Goal: Use online tool/utility: Utilize a website feature to perform a specific function

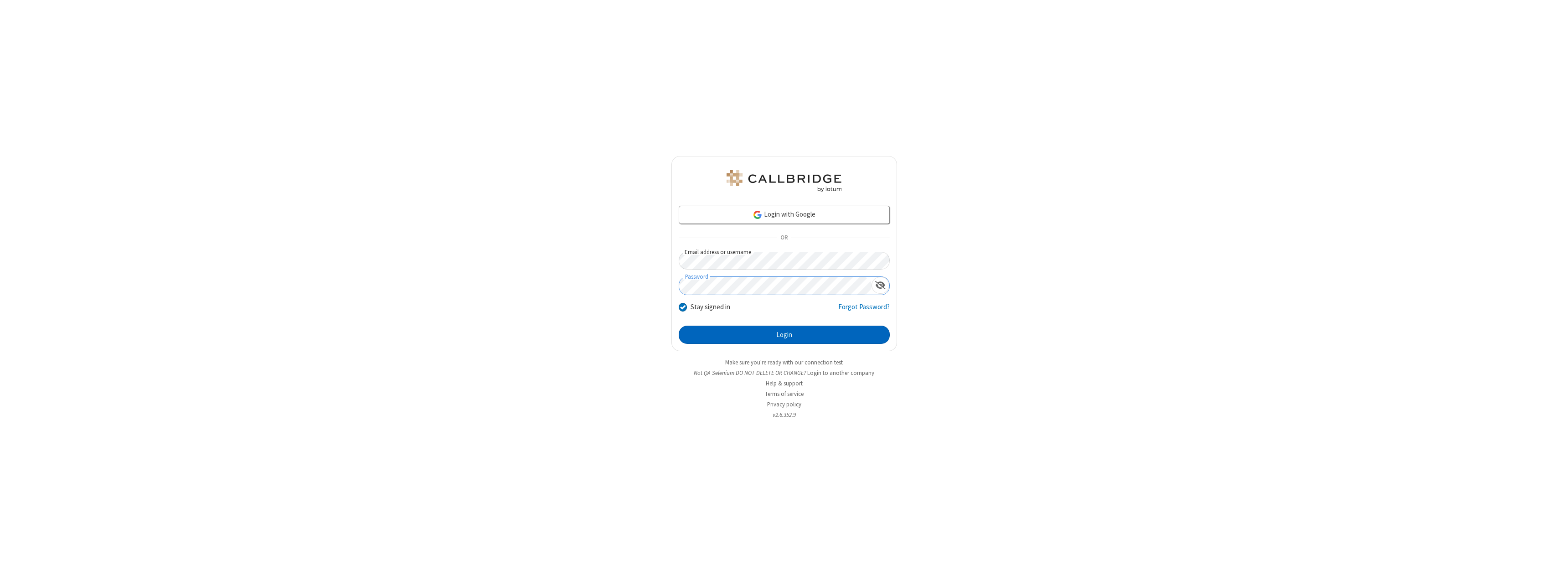
click at [784, 335] on button "Login" at bounding box center [784, 334] width 211 height 18
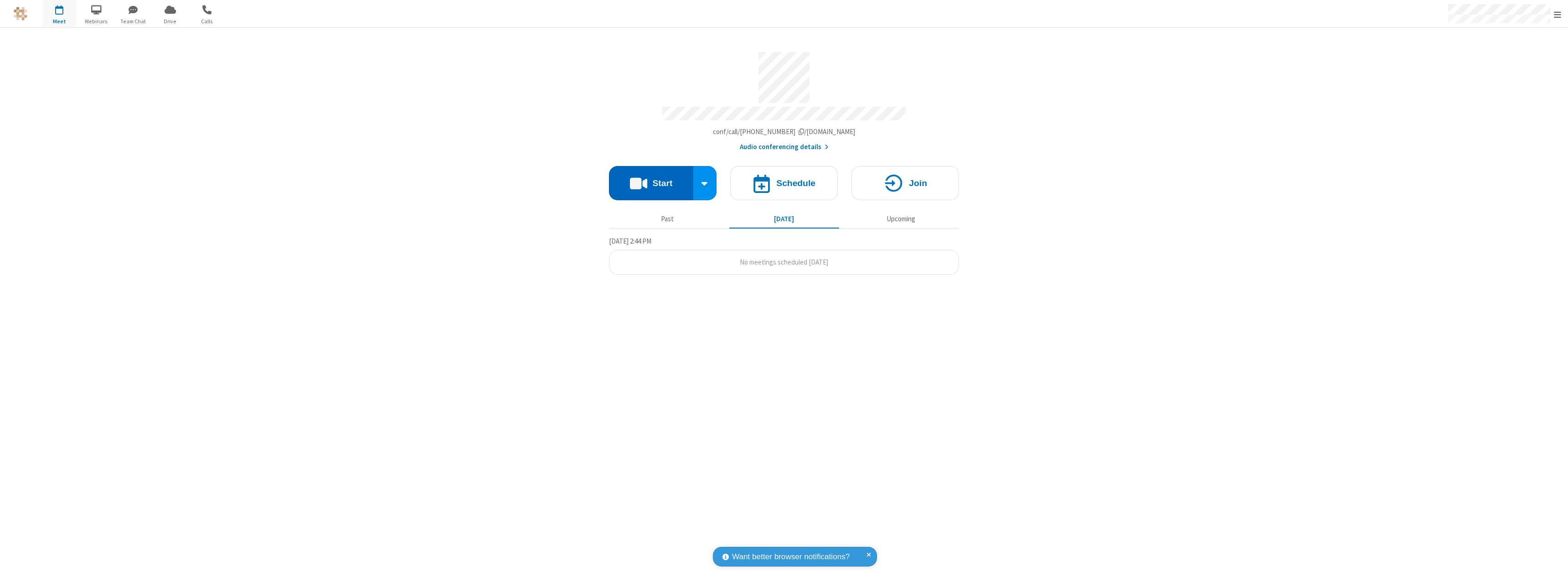
click at [651, 178] on button "Start" at bounding box center [650, 183] width 84 height 34
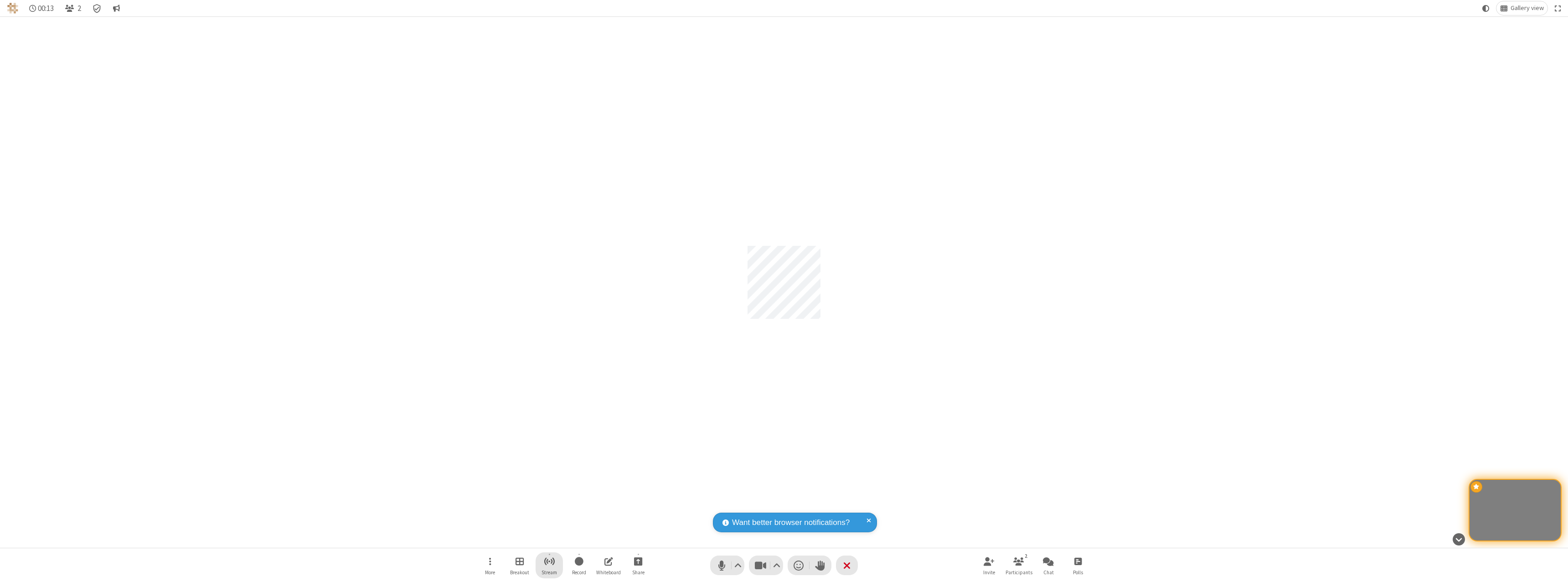
click at [549, 565] on span "Start streaming" at bounding box center [550, 561] width 11 height 11
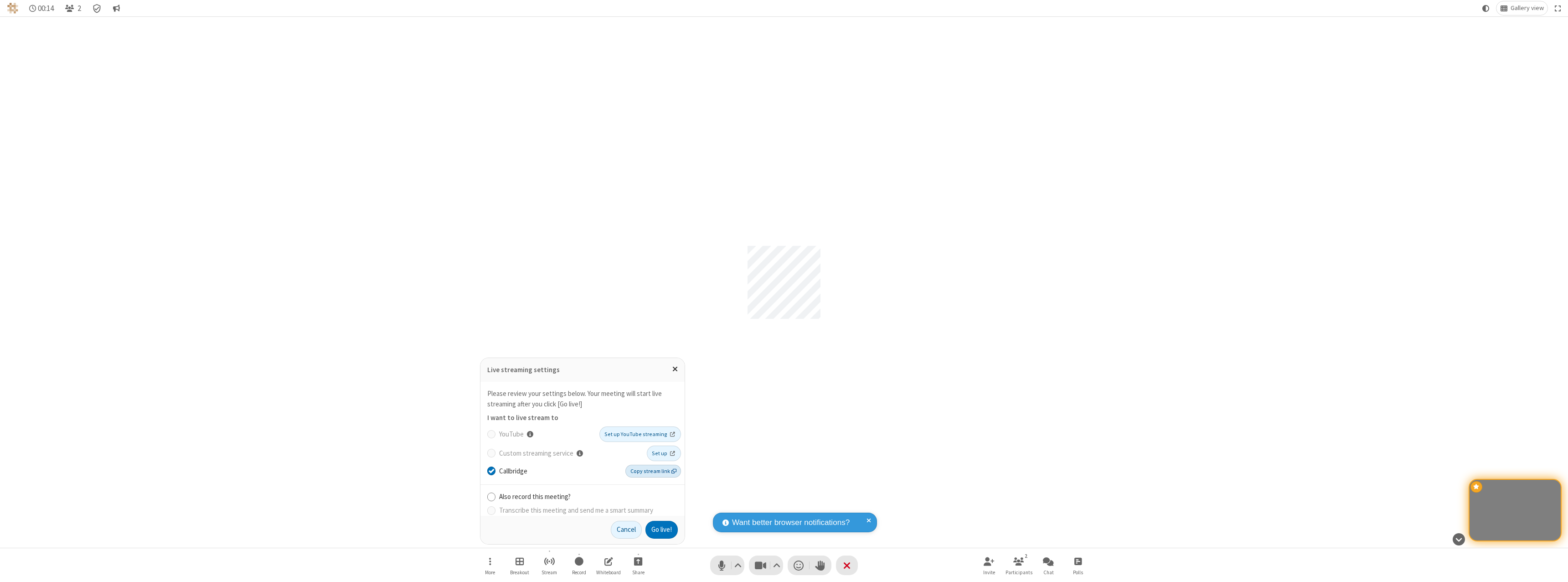
click at [654, 470] on span "Copy stream link" at bounding box center [653, 470] width 46 height 9
click at [661, 529] on button "Go live!" at bounding box center [662, 529] width 32 height 18
